Goal: Task Accomplishment & Management: Manage account settings

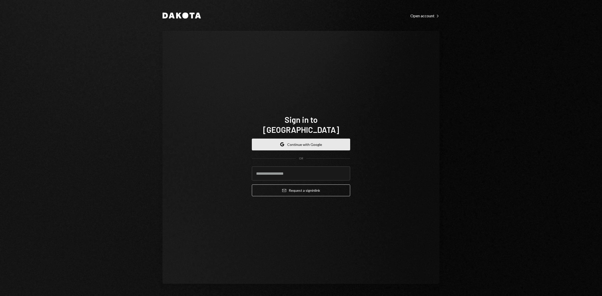
click at [315, 141] on button "Google Continue with Google" at bounding box center [301, 145] width 98 height 12
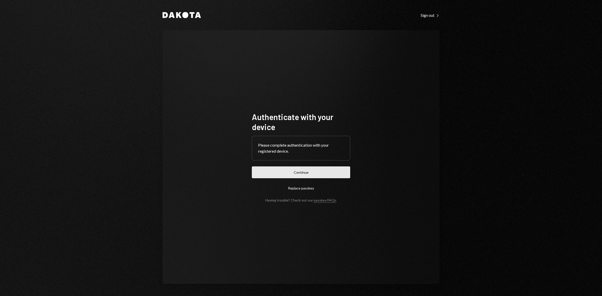
click at [322, 175] on button "Continue" at bounding box center [301, 172] width 98 height 12
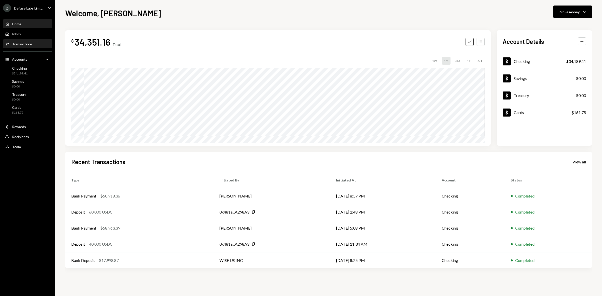
click at [23, 46] on div "Activities Transactions" at bounding box center [19, 44] width 28 height 5
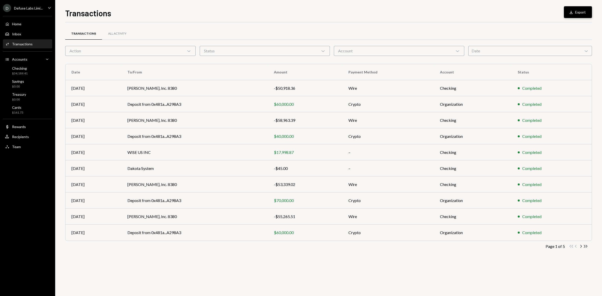
click at [577, 12] on button "Download Export" at bounding box center [577, 12] width 28 height 12
click at [23, 58] on div "Accounts" at bounding box center [19, 59] width 15 height 4
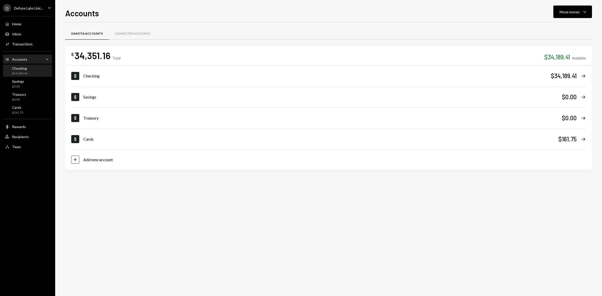
click at [24, 69] on div "Checking" at bounding box center [20, 68] width 16 height 4
